Goal: Task Accomplishment & Management: Use online tool/utility

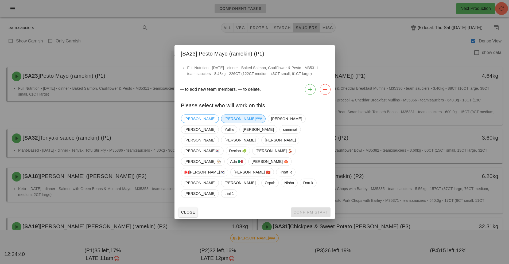
click at [225, 123] on span "[PERSON_NAME]###" at bounding box center [243, 119] width 37 height 8
click at [310, 210] on span "Confirm Start" at bounding box center [310, 212] width 35 height 4
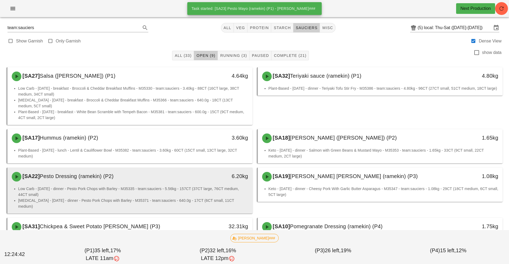
click at [196, 186] on li "Low Carb - [DATE] - dinner - Pesto Pork Chops with Barley - M35335 - team:sauci…" at bounding box center [133, 192] width 230 height 12
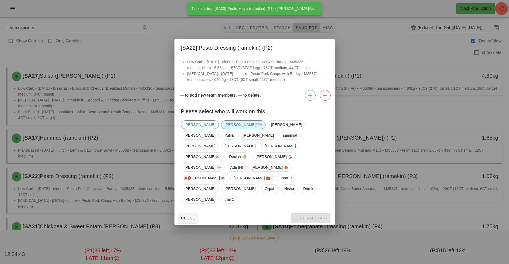
click at [225, 129] on span "[PERSON_NAME]###" at bounding box center [243, 125] width 37 height 8
click at [306, 214] on button "Confirm Start" at bounding box center [310, 219] width 39 height 10
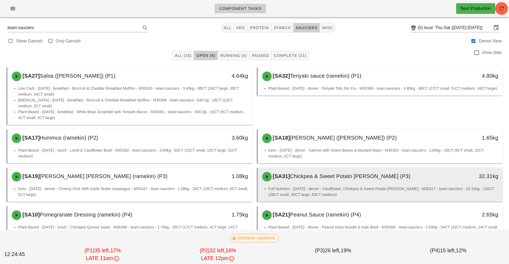
click at [317, 190] on li "Full Nutrition - [DATE] - dinner - Cauliflower, Chickpea & Sweet Potato [PERSON…" at bounding box center [384, 192] width 230 height 12
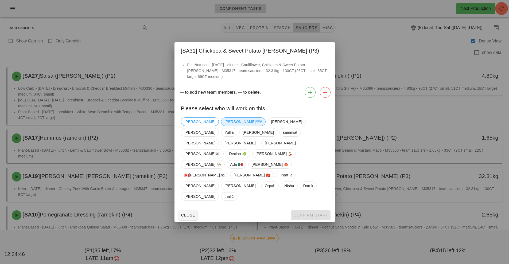
click at [225, 126] on span "[PERSON_NAME]###" at bounding box center [243, 122] width 37 height 8
click at [306, 213] on span "Confirm Start" at bounding box center [310, 215] width 35 height 4
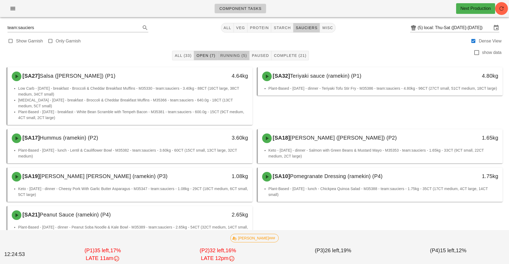
click at [233, 57] on span "Running (5)" at bounding box center [233, 55] width 27 height 4
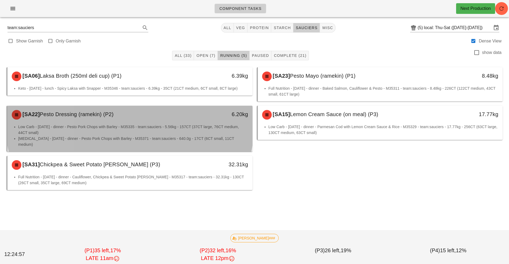
click at [197, 131] on li "Low Carb - [DATE] - dinner - Pesto Pork Chops with Barley - M35335 - team:sauci…" at bounding box center [133, 130] width 230 height 12
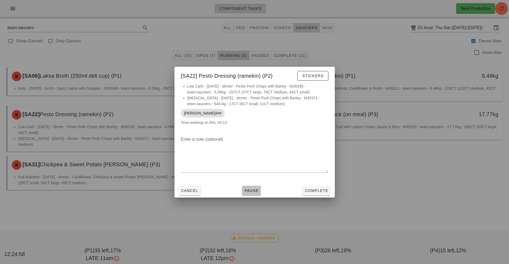
click at [251, 190] on span "Pause" at bounding box center [251, 191] width 14 height 4
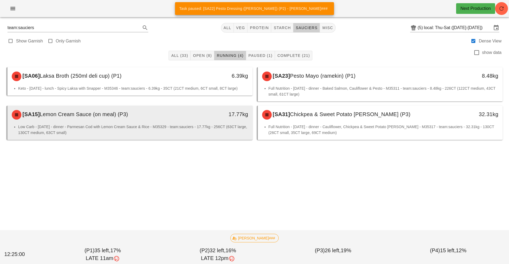
click at [189, 125] on li "Low Carb - [DATE] - dinner - Parmesan Cod with Lemon Cream Sauce & Rice - M3532…" at bounding box center [133, 130] width 230 height 12
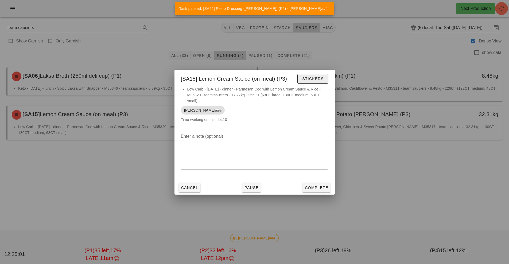
click at [313, 80] on span "Stickers" at bounding box center [313, 79] width 22 height 4
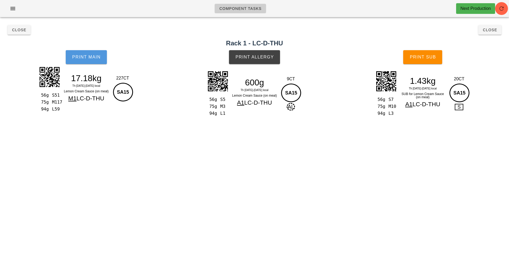
click at [93, 60] on button "Print Main" at bounding box center [86, 57] width 41 height 14
click at [87, 61] on button "Print Main" at bounding box center [86, 57] width 41 height 14
click at [264, 58] on span "Print Allergy" at bounding box center [254, 57] width 39 height 5
click at [421, 60] on button "Print Sub" at bounding box center [422, 57] width 39 height 14
click at [422, 52] on button "Print Sub" at bounding box center [422, 57] width 39 height 14
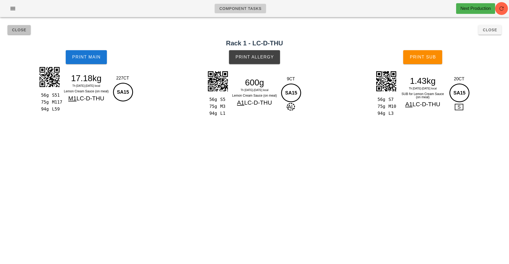
click at [14, 29] on span "Close" at bounding box center [19, 30] width 15 height 4
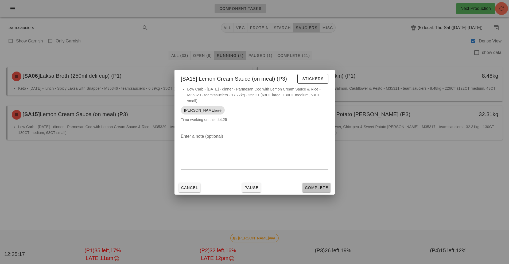
click at [314, 192] on button "Complete" at bounding box center [317, 188] width 28 height 10
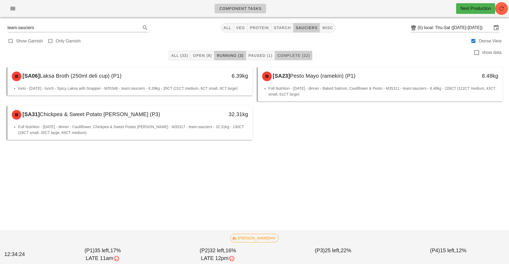
click at [298, 54] on span "Complete (22)" at bounding box center [293, 55] width 33 height 4
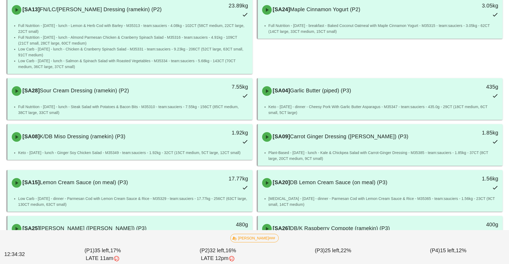
scroll to position [337, 0]
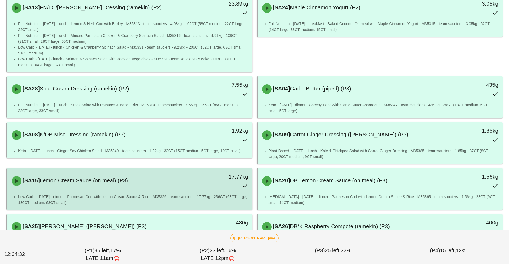
click at [212, 185] on div "17.77kg" at bounding box center [221, 181] width 61 height 24
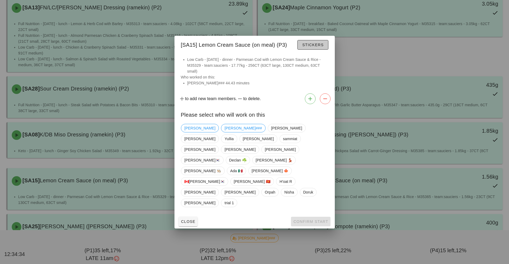
click at [310, 47] on span "Stickers" at bounding box center [313, 45] width 22 height 4
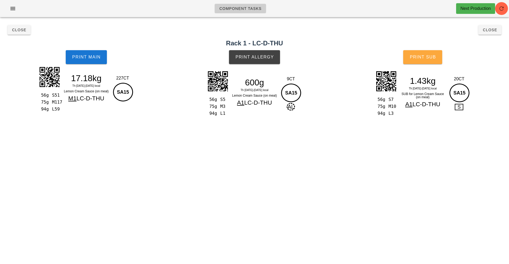
click at [426, 62] on button "Print Sub" at bounding box center [422, 57] width 39 height 14
click at [20, 30] on span "Close" at bounding box center [19, 30] width 15 height 4
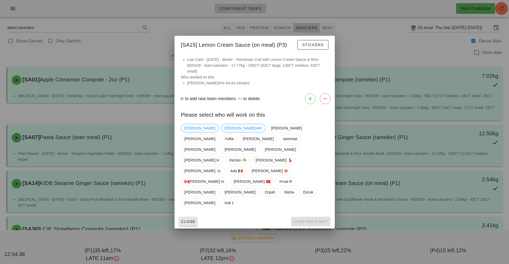
click at [186, 220] on span "Close" at bounding box center [188, 222] width 15 height 4
